Goal: Task Accomplishment & Management: Use online tool/utility

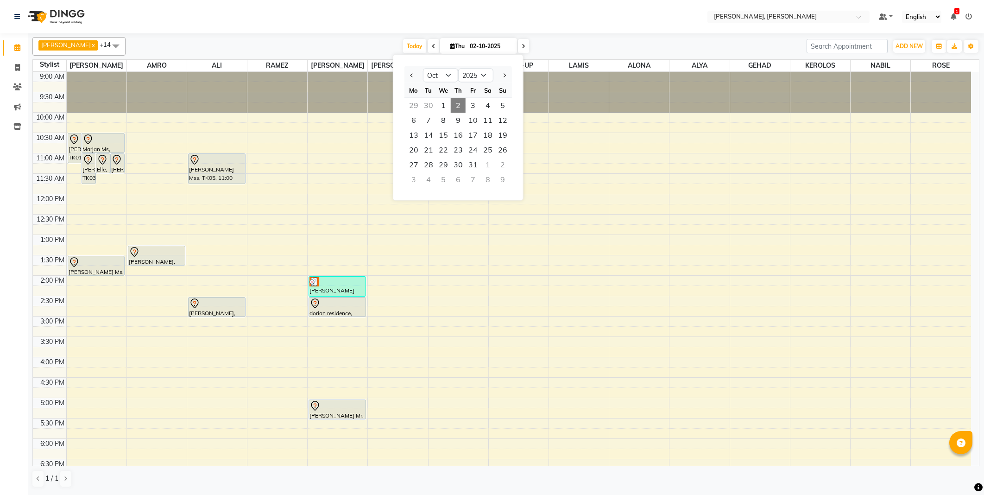
select select "10"
select select "2025"
click at [447, 75] on select "Jan Feb Mar Apr May Jun [DATE] Aug Sep Oct Nov Dec" at bounding box center [440, 76] width 35 height 14
select select "9"
click at [423, 69] on select "Jan Feb Mar Apr May Jun [DATE] Aug Sep Oct Nov Dec" at bounding box center [440, 76] width 35 height 14
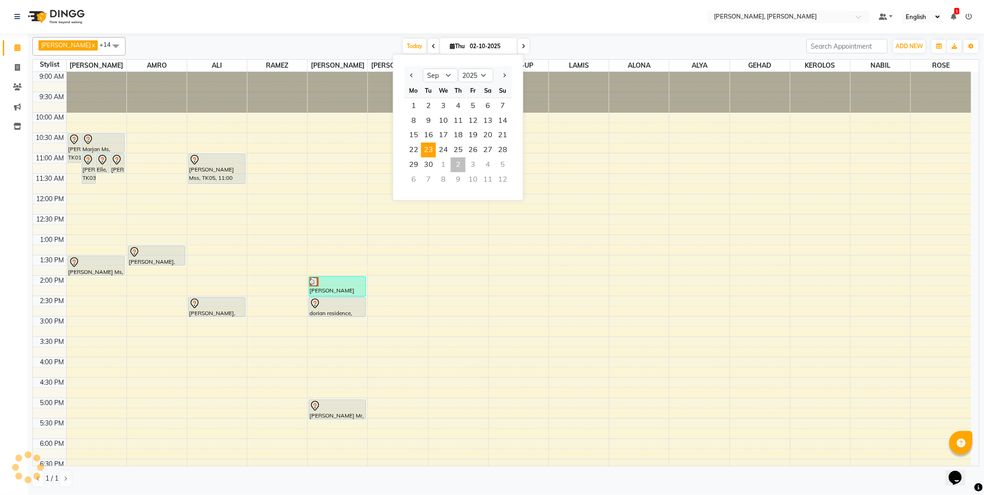
click at [428, 147] on span "23" at bounding box center [428, 150] width 15 height 15
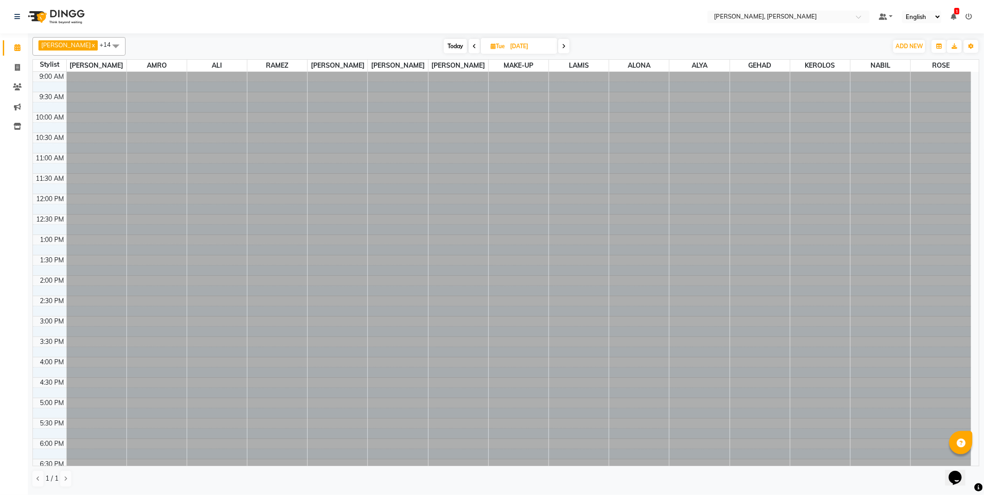
scroll to position [138, 0]
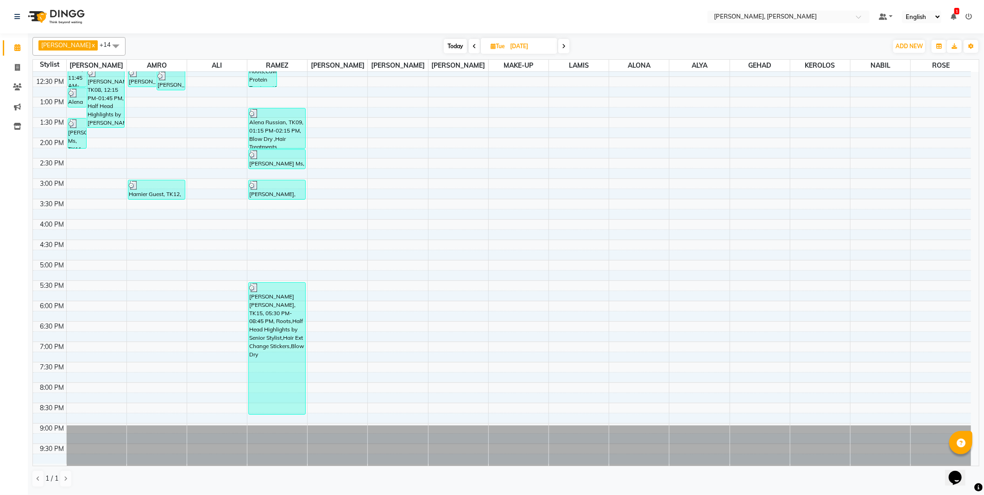
click at [562, 45] on icon at bounding box center [564, 47] width 4 height 6
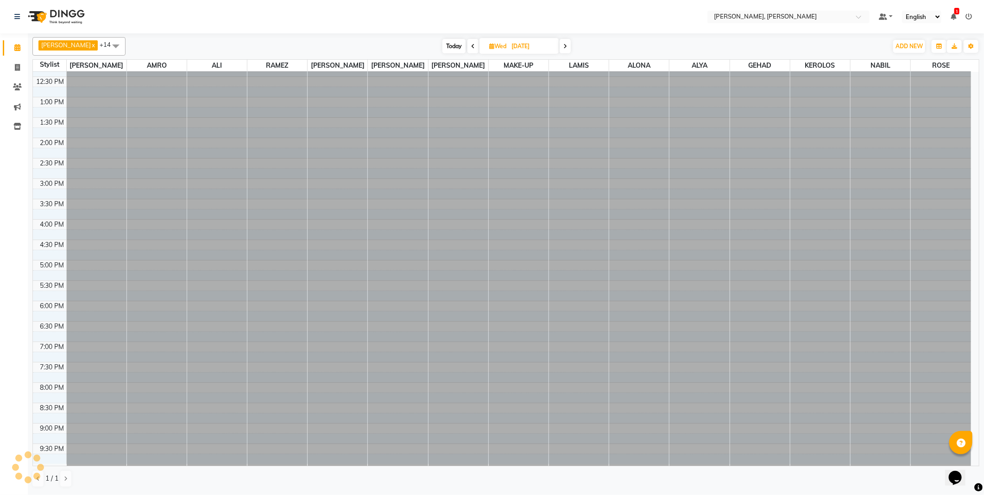
type input "[DATE]"
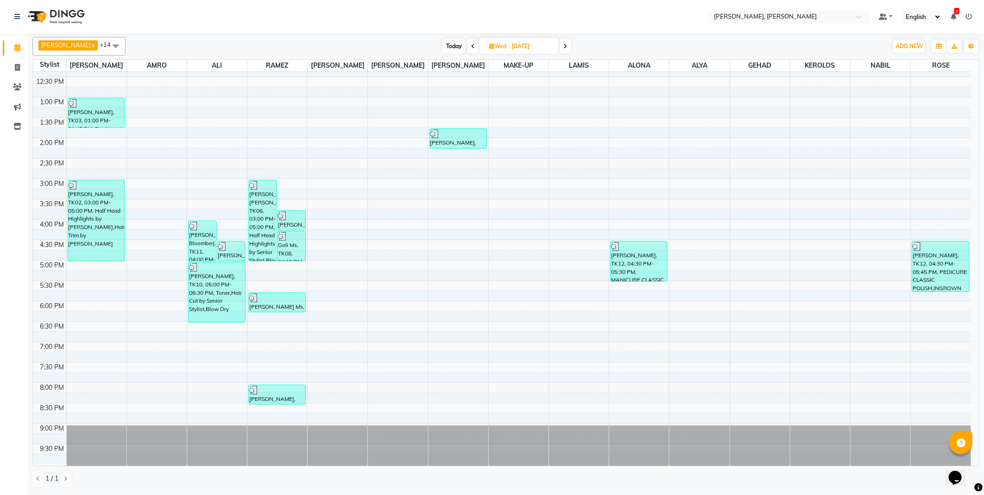
click at [510, 45] on input "[DATE]" at bounding box center [531, 46] width 46 height 14
select select "9"
select select "2025"
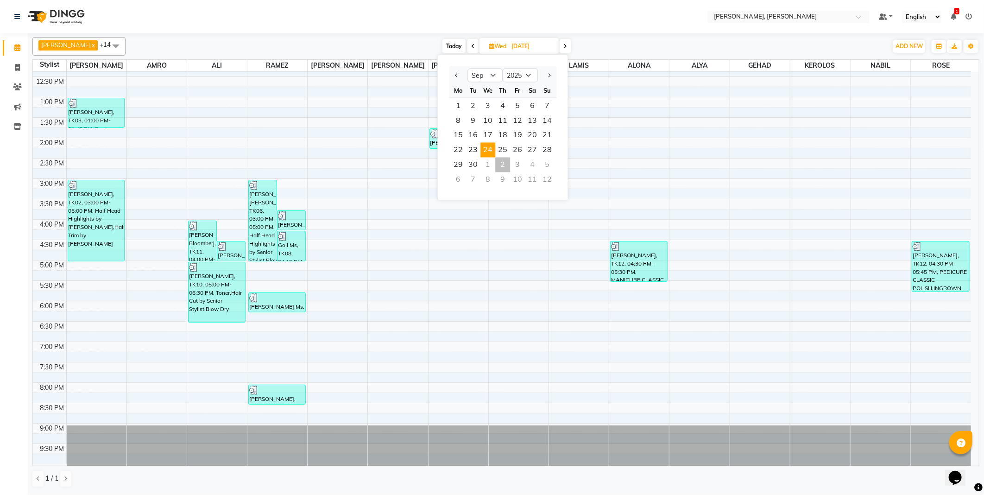
click at [456, 12] on nav "Select Location × [PERSON_NAME], Jw Marriott Default Panel My Panel English ENG…" at bounding box center [492, 16] width 984 height 33
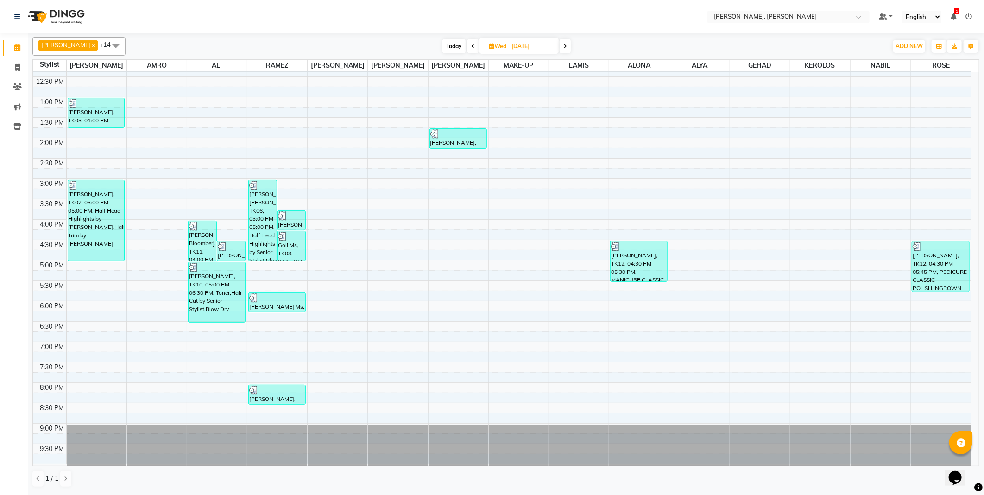
click at [442, 47] on span "Today" at bounding box center [453, 46] width 23 height 14
type input "02-10-2025"
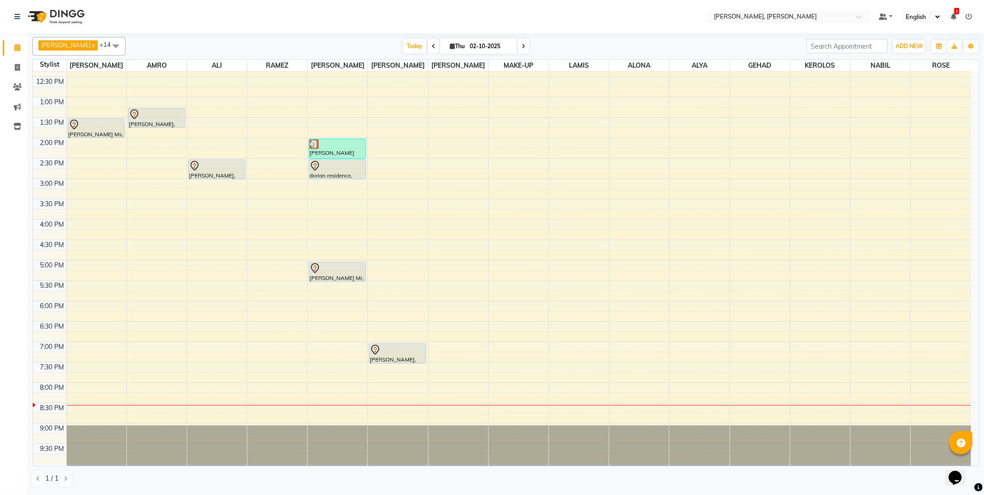
click at [447, 44] on span "Thu" at bounding box center [456, 46] width 19 height 7
select select "10"
select select "2025"
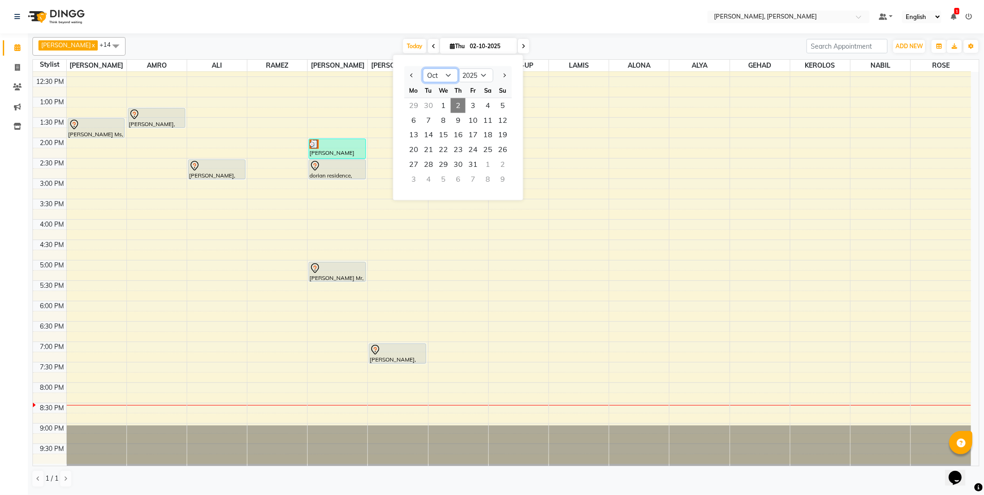
click at [443, 73] on select "Jan Feb Mar Apr May Jun [DATE] Aug Sep Oct Nov Dec" at bounding box center [440, 76] width 35 height 14
select select "8"
click at [423, 69] on select "Jan Feb Mar Apr May Jun [DATE] Aug Sep Oct Nov Dec" at bounding box center [440, 76] width 35 height 14
click at [411, 162] on span "25" at bounding box center [413, 164] width 15 height 15
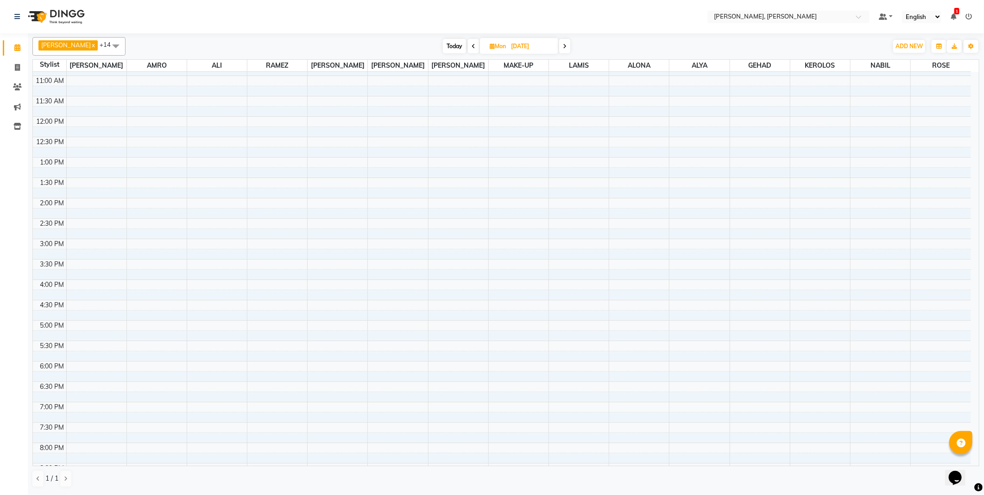
scroll to position [0, 0]
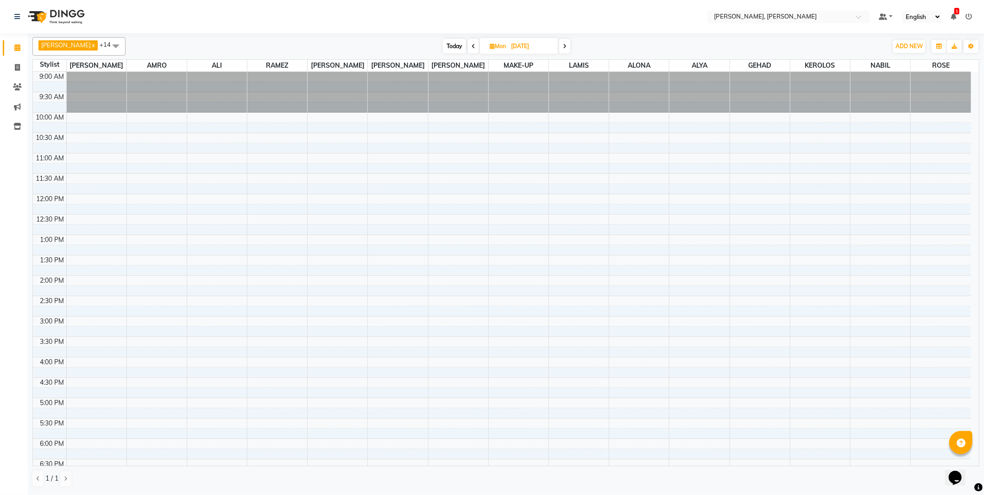
click at [563, 44] on icon at bounding box center [565, 47] width 4 height 6
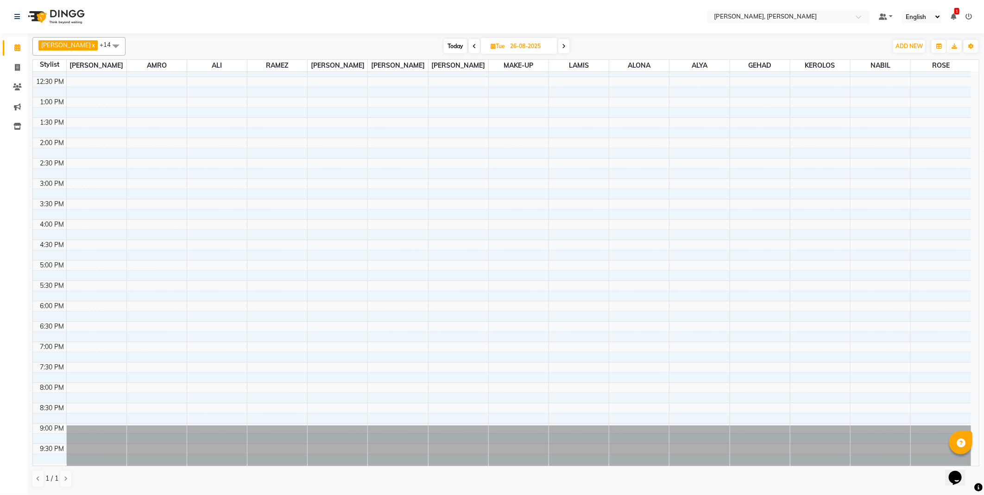
click at [562, 48] on icon at bounding box center [564, 47] width 4 height 6
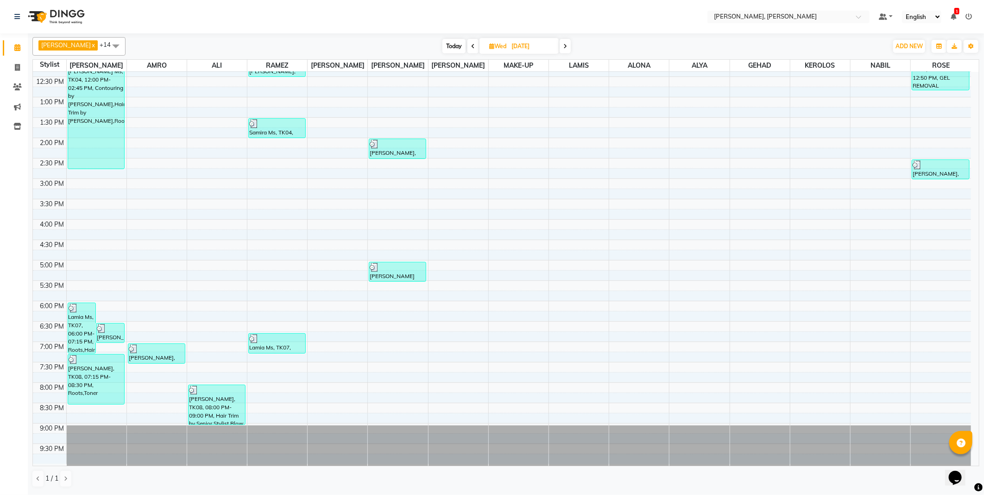
click at [563, 45] on icon at bounding box center [565, 47] width 4 height 6
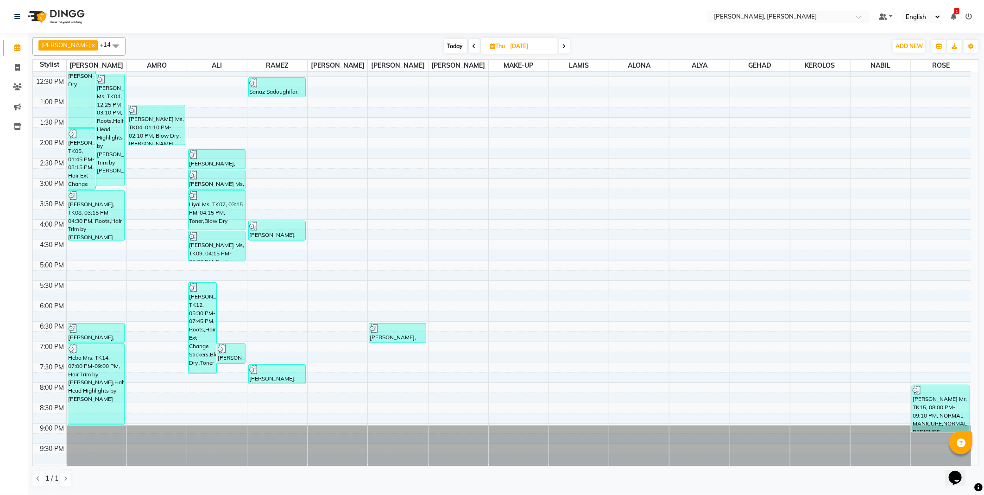
click at [472, 46] on icon at bounding box center [474, 47] width 4 height 6
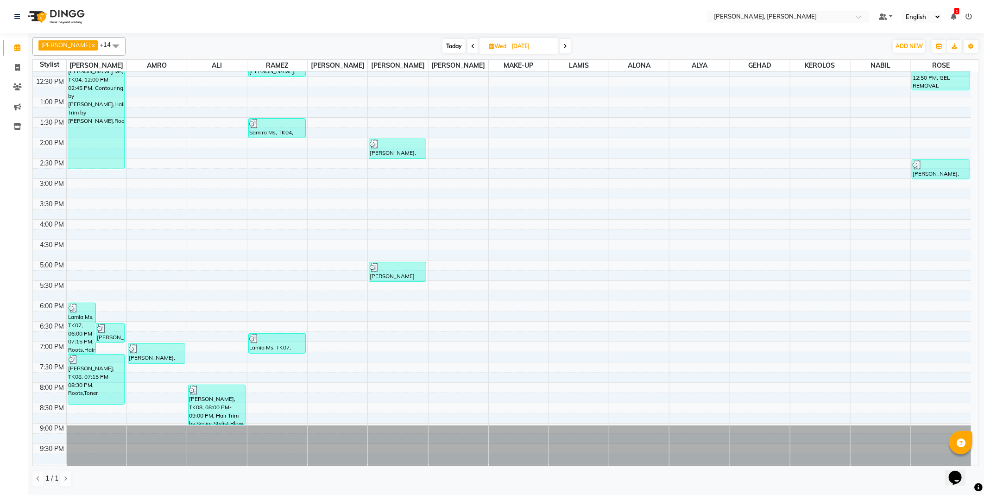
click at [471, 45] on icon at bounding box center [473, 47] width 4 height 6
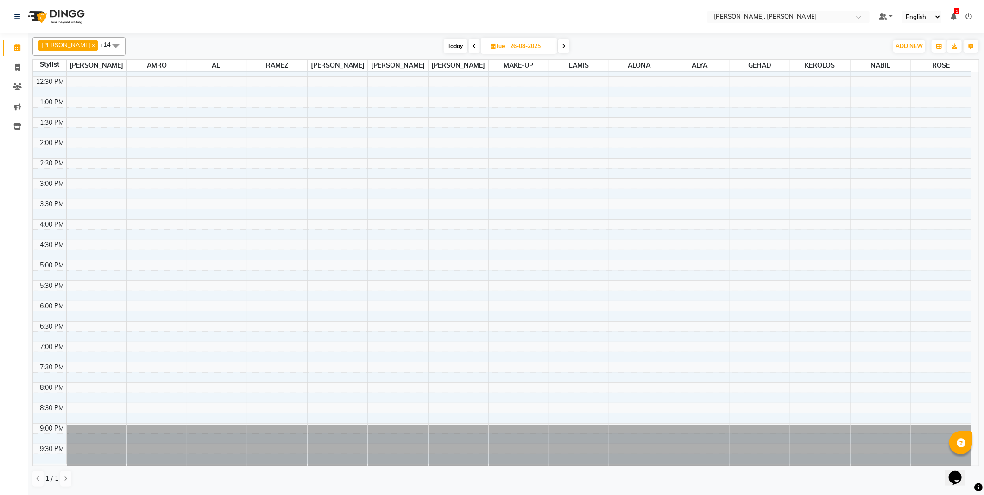
click at [472, 45] on icon at bounding box center [474, 47] width 4 height 6
type input "[DATE]"
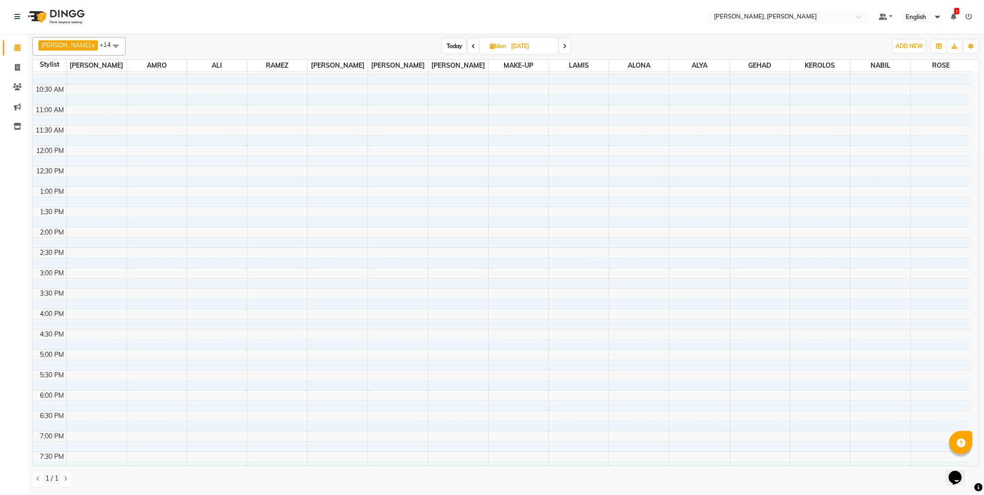
scroll to position [0, 0]
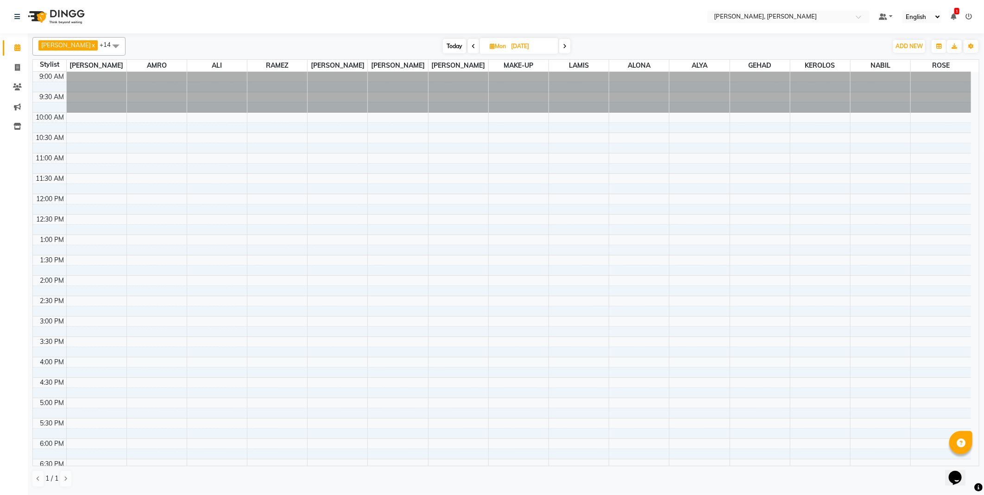
click at [508, 47] on input "[DATE]" at bounding box center [531, 46] width 46 height 14
select select "8"
select select "2025"
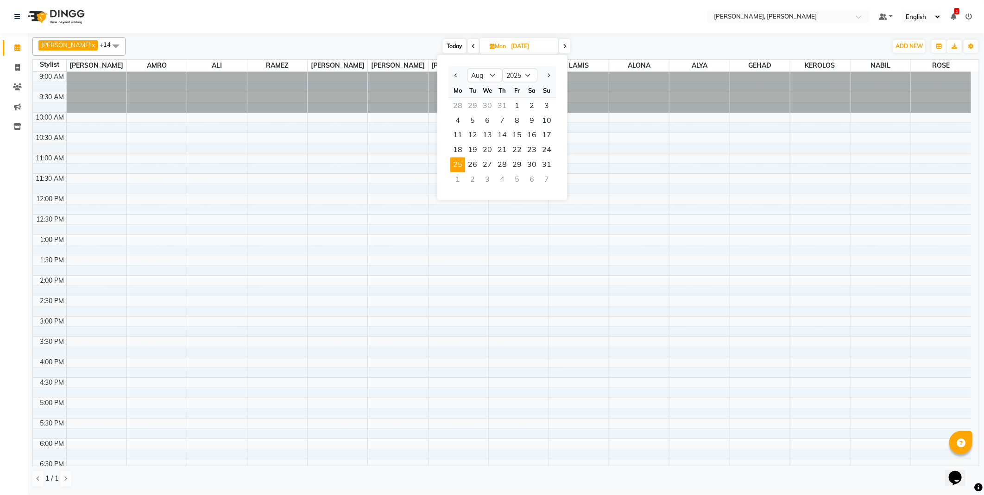
click at [443, 48] on span "Today" at bounding box center [454, 46] width 23 height 14
type input "02-10-2025"
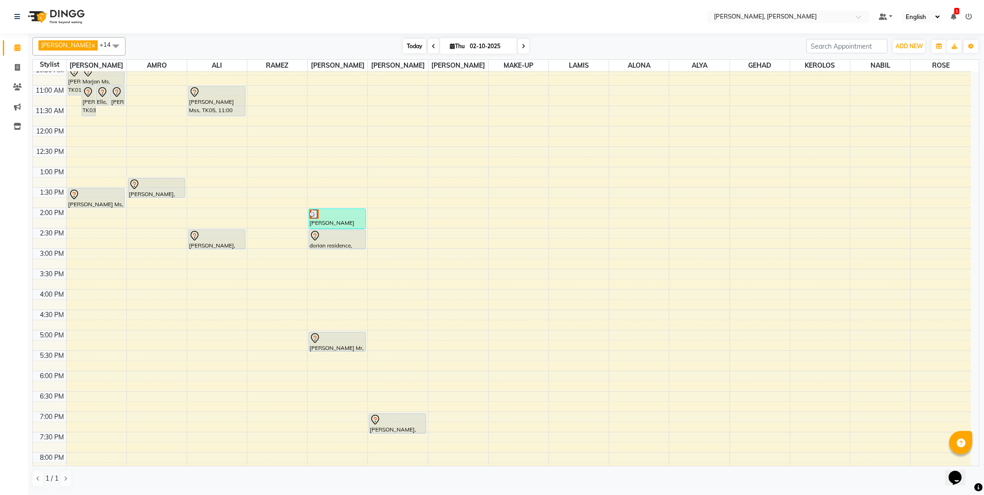
scroll to position [88, 0]
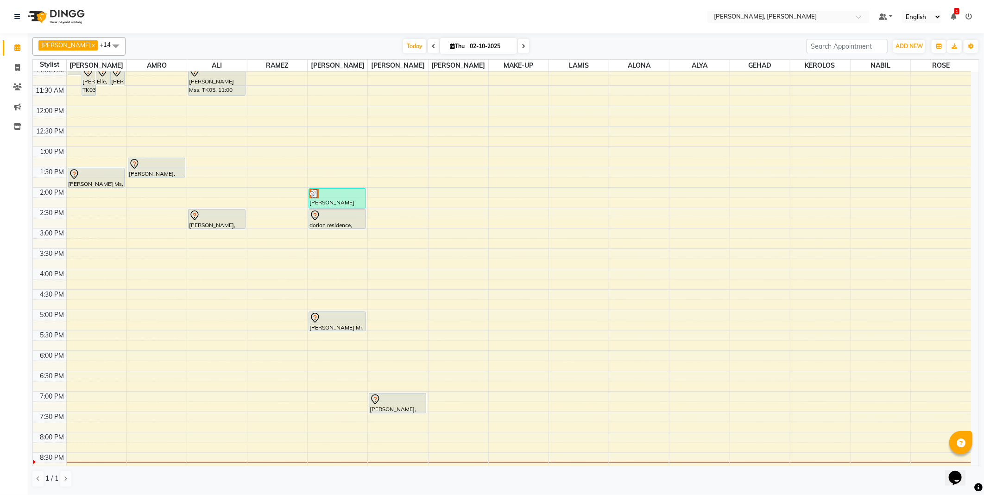
click at [953, 15] on icon at bounding box center [953, 16] width 6 height 6
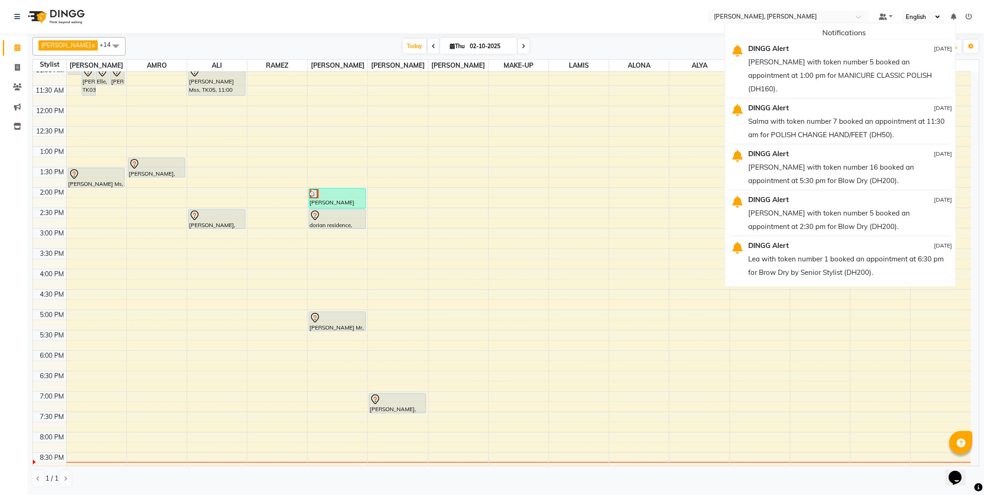
click at [644, 22] on nav "Select Location × [PERSON_NAME], Jw Marriott Default Panel My Panel English ENG…" at bounding box center [492, 16] width 984 height 33
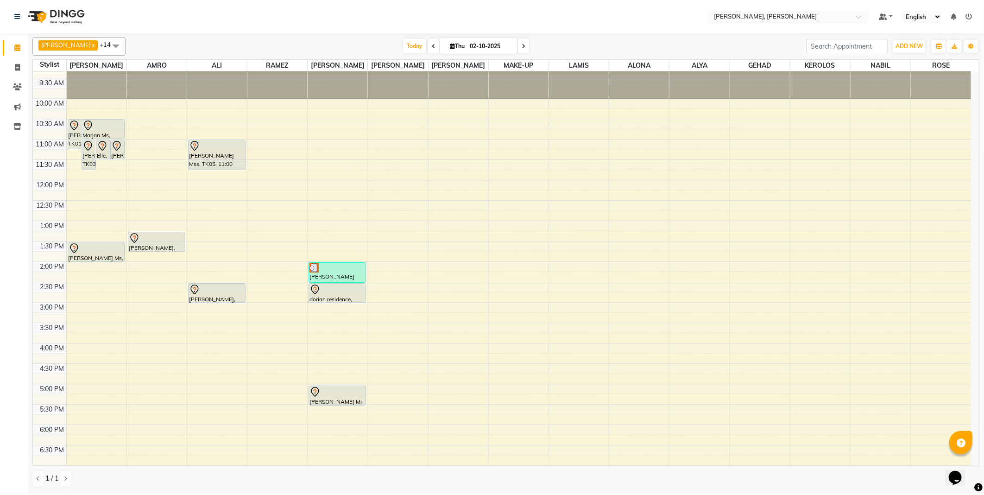
scroll to position [0, 0]
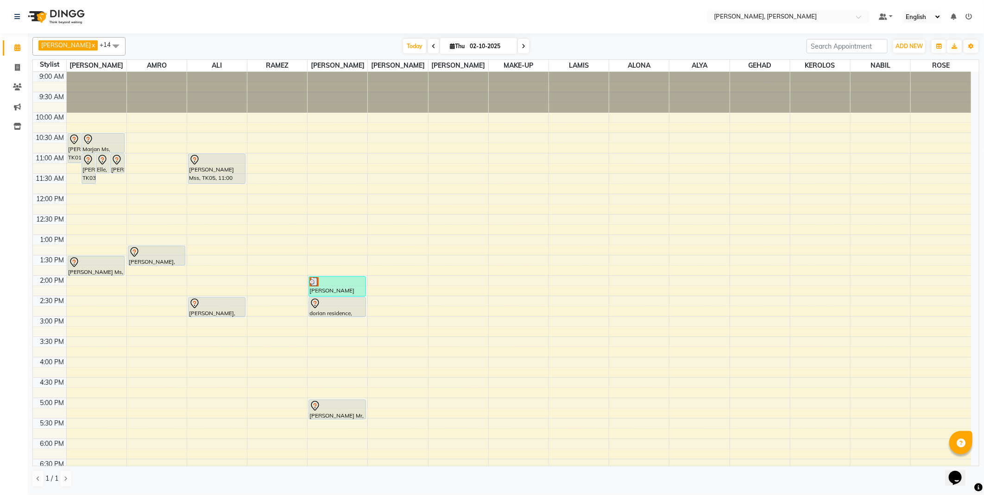
click at [320, 279] on div at bounding box center [337, 281] width 56 height 9
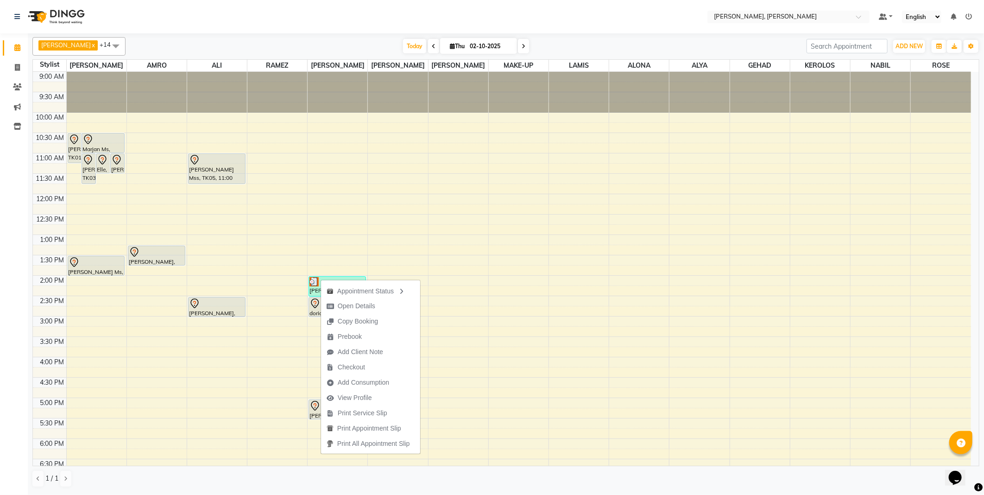
click at [656, 16] on nav "Select Location × [PERSON_NAME], Jw Marriott Default Panel My Panel English ENG…" at bounding box center [492, 16] width 984 height 33
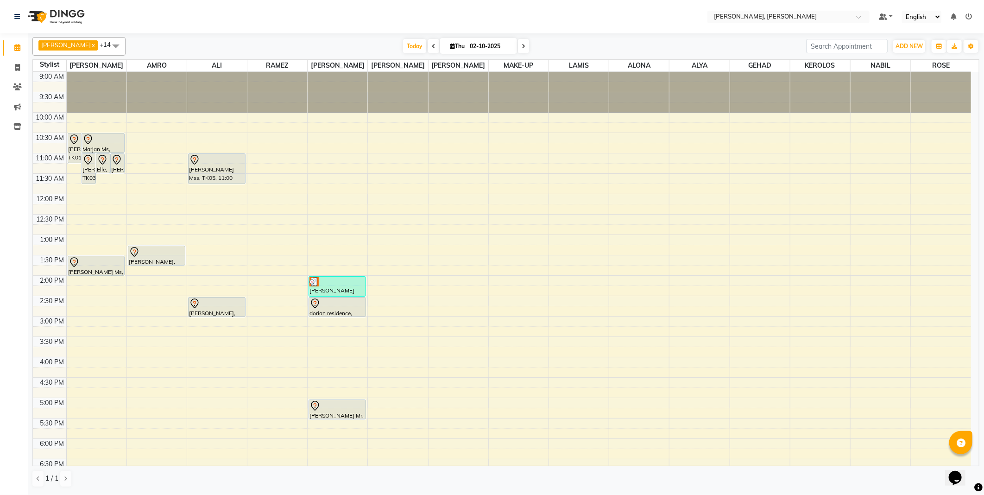
click at [346, 288] on div "[PERSON_NAME] Residence, TK10, 02:00 PM-02:30 PM, Hair cut" at bounding box center [337, 285] width 56 height 19
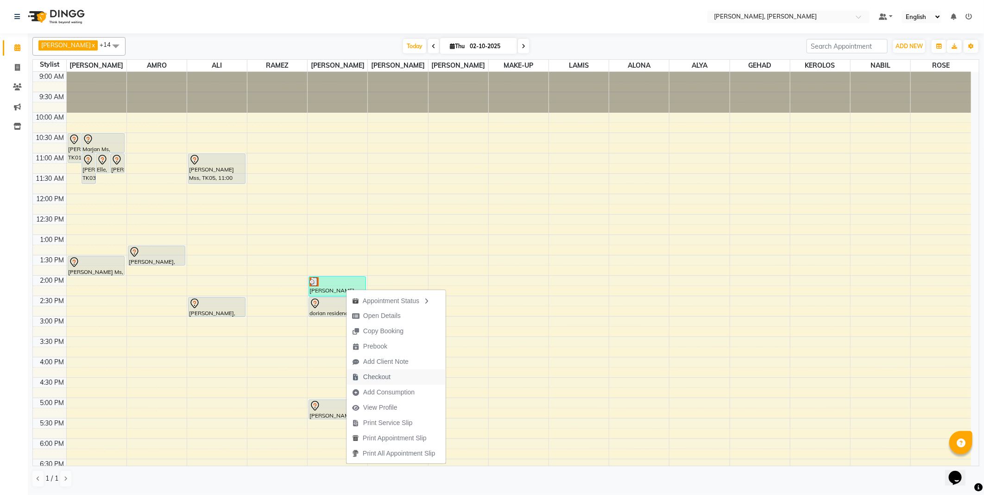
click at [381, 374] on span "Checkout" at bounding box center [376, 377] width 27 height 10
select select "7142"
select select "service"
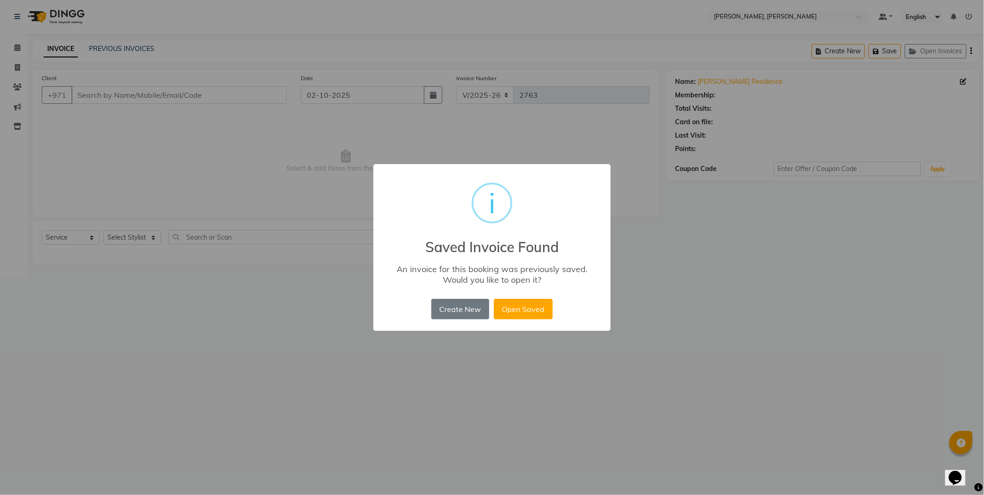
click at [938, 46] on div "× i Saved Invoice Found An invoice for this booking was previously saved. Would…" at bounding box center [492, 247] width 984 height 495
click at [532, 312] on button "Open Saved" at bounding box center [523, 309] width 59 height 20
type input "52*****81"
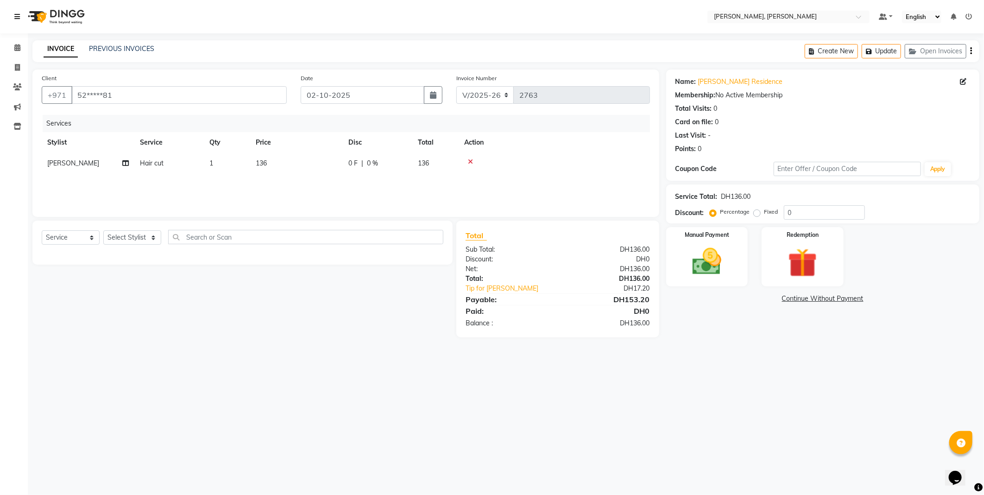
click at [20, 18] on link at bounding box center [18, 17] width 9 height 26
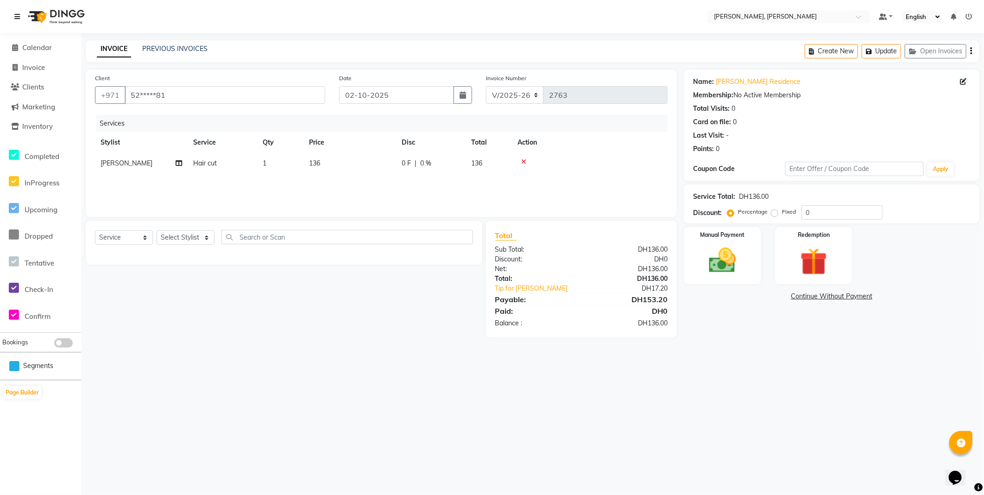
click at [20, 12] on link at bounding box center [18, 17] width 9 height 26
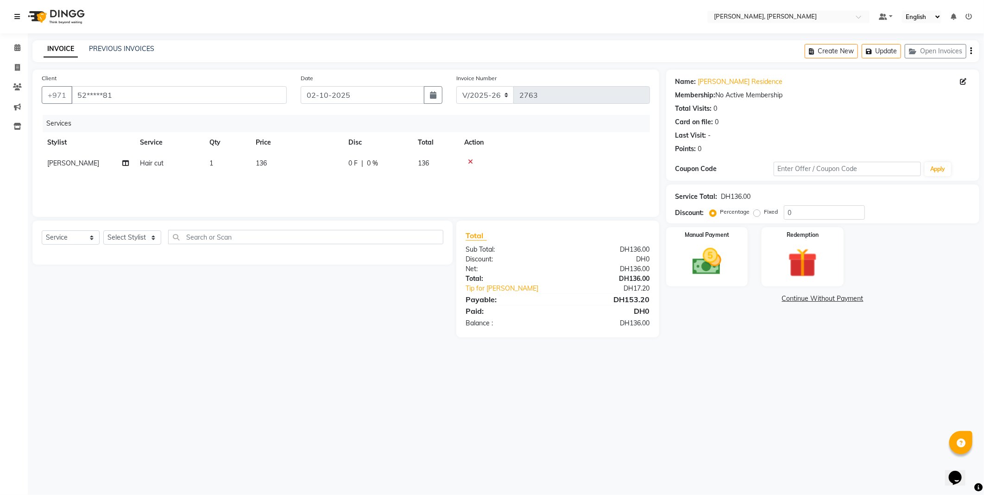
click at [969, 16] on icon at bounding box center [968, 16] width 6 height 6
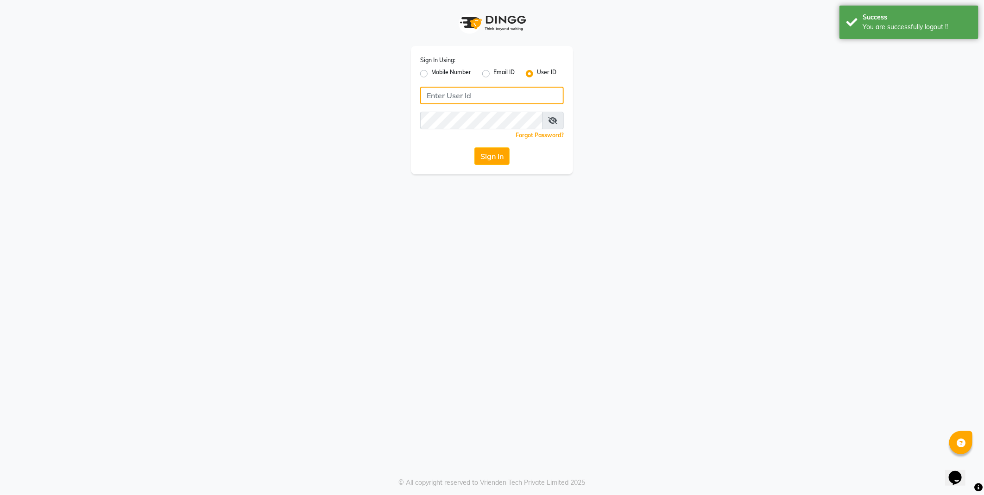
type input "jacques"
click at [493, 159] on button "Sign In" at bounding box center [491, 156] width 35 height 18
